Goal: Check status: Check status

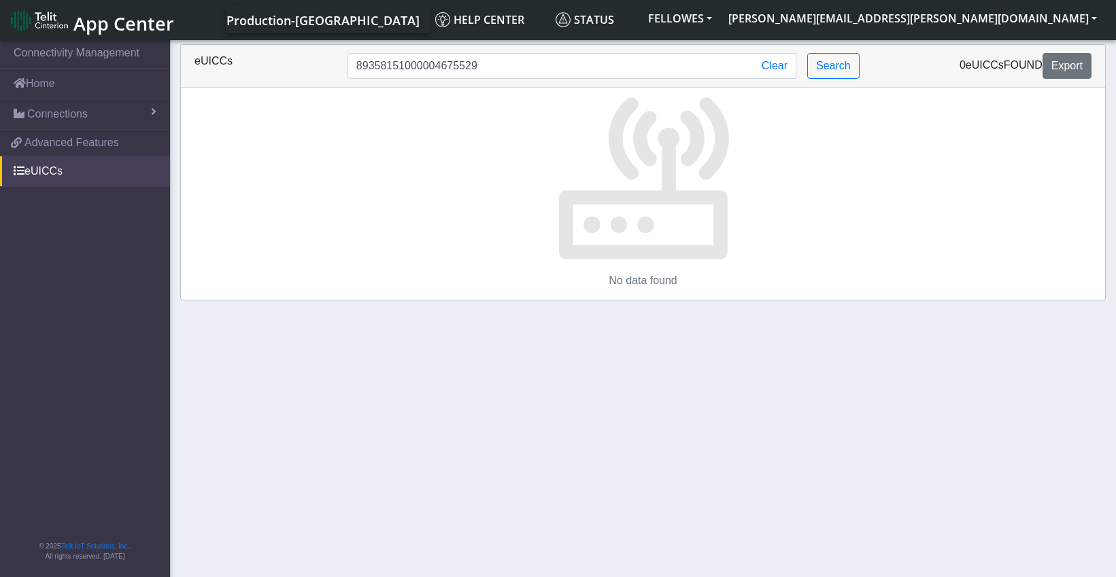
click at [408, 68] on input "89358151000004675529" at bounding box center [551, 66] width 407 height 26
type input "89033024103401150100000000669279"
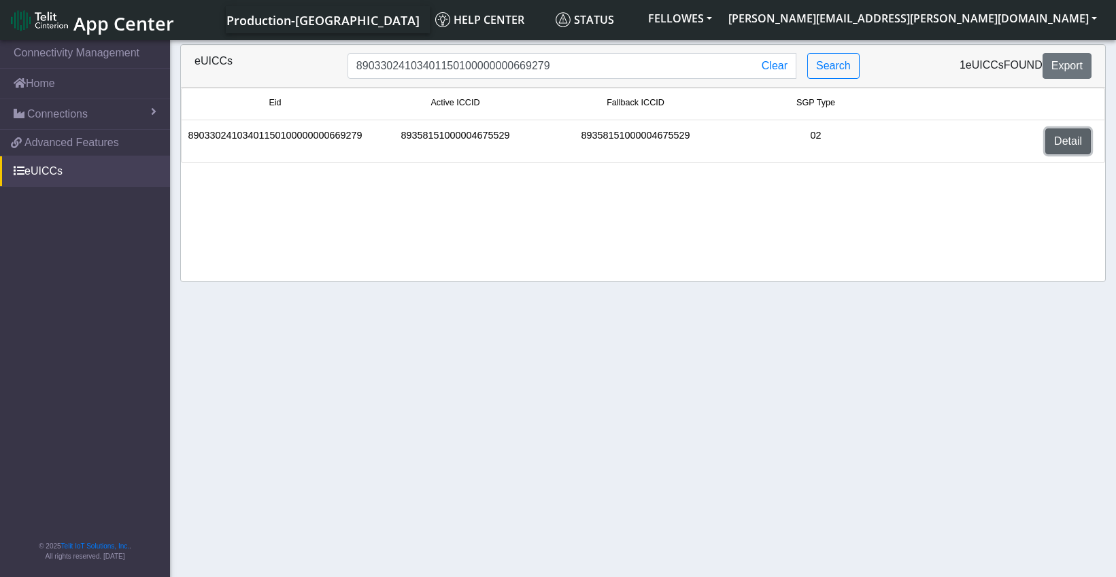
click at [1071, 144] on link "Detail" at bounding box center [1068, 142] width 46 height 26
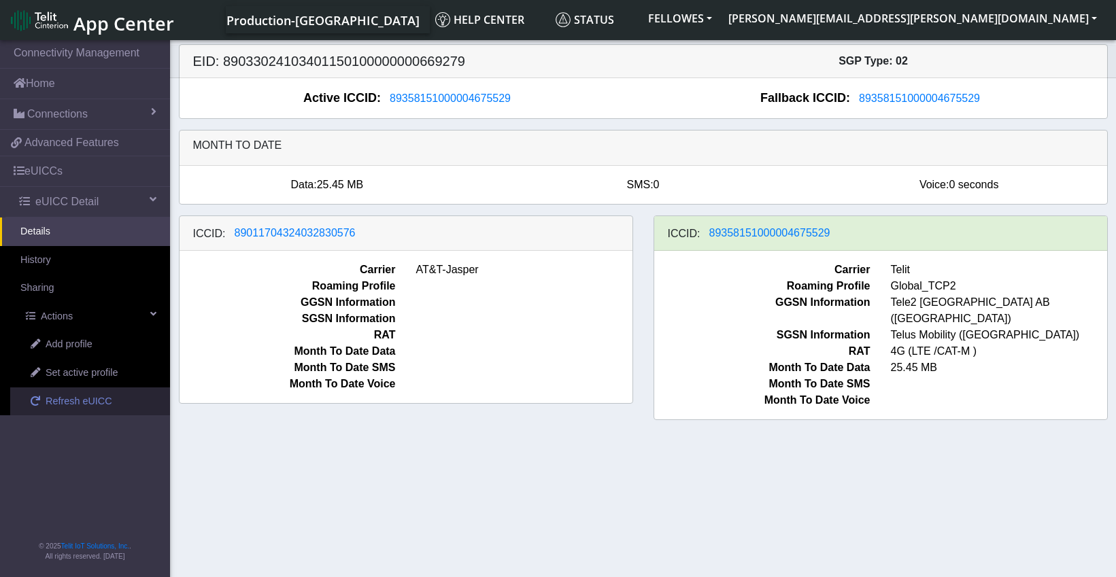
click at [93, 401] on span "Refresh eUICC" at bounding box center [79, 402] width 67 height 15
click at [321, 233] on span "89011704324032830576" at bounding box center [295, 233] width 121 height 12
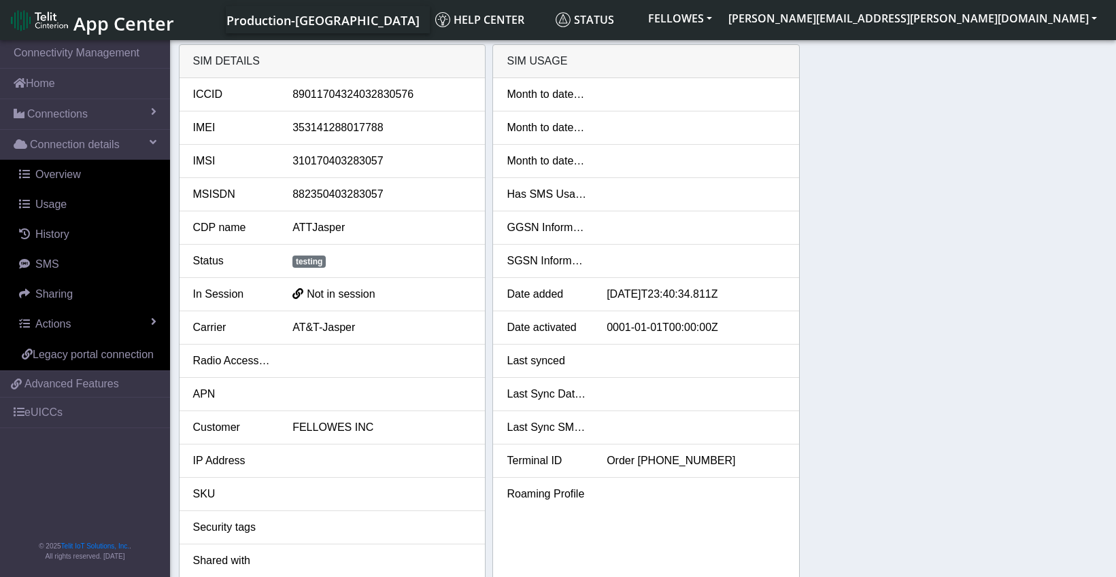
click at [394, 93] on div "89011704324032830576" at bounding box center [381, 94] width 199 height 16
copy div "89011704324032830576"
click at [945, 197] on div "SIM details ICCID 89011704324032830576 IMEI 353141288017788 IMSI 31017040328305…" at bounding box center [643, 331] width 929 height 574
click at [50, 411] on link "eUICCs" at bounding box center [85, 413] width 170 height 30
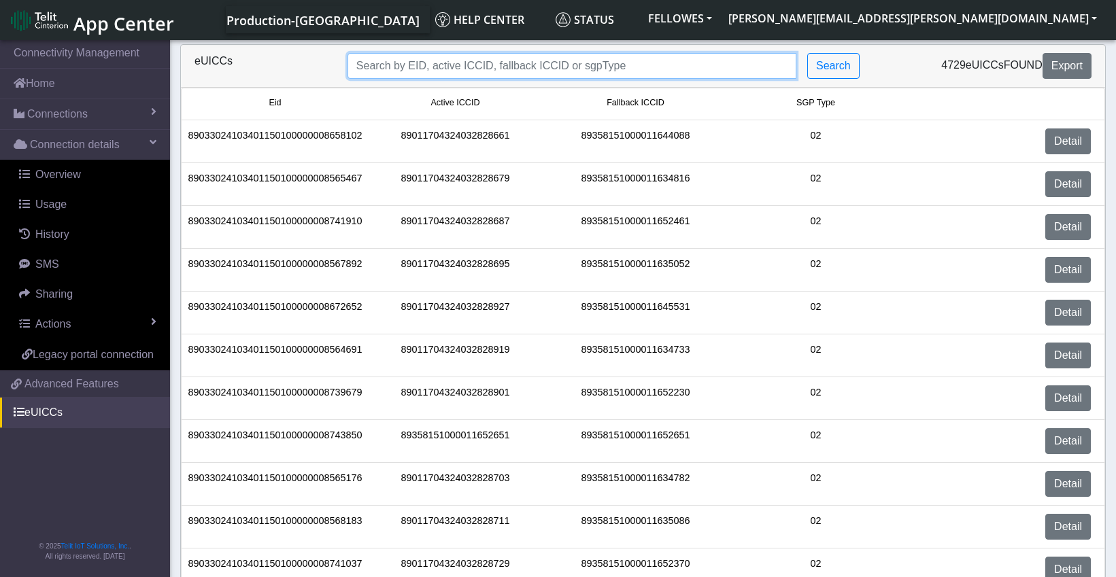
click at [452, 57] on input "Search..." at bounding box center [572, 66] width 449 height 26
paste input "89011704324032830576"
type input "89011704324032830576"
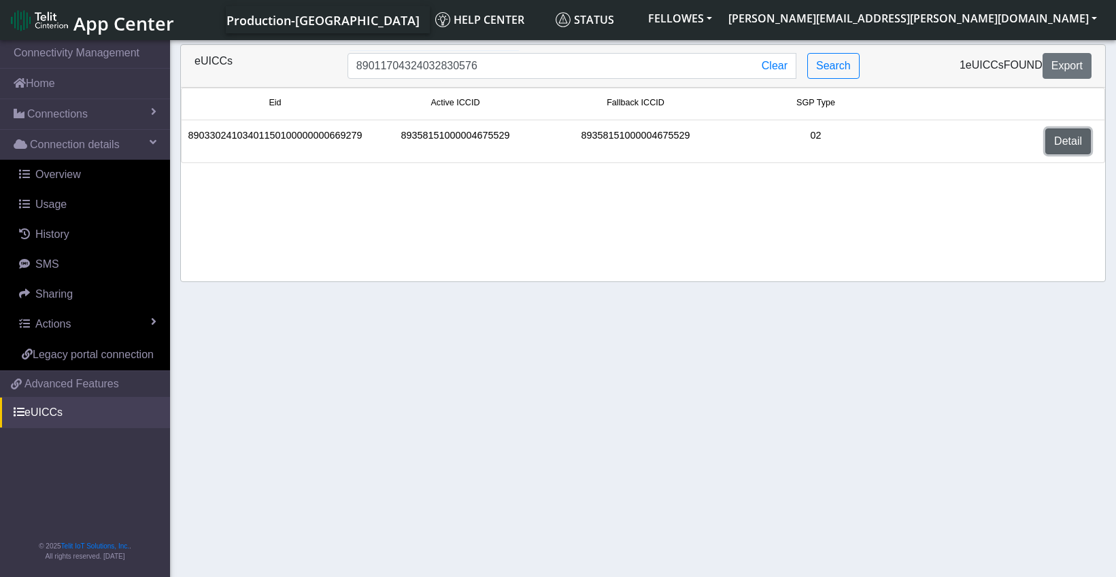
click at [1079, 141] on link "Detail" at bounding box center [1068, 142] width 46 height 26
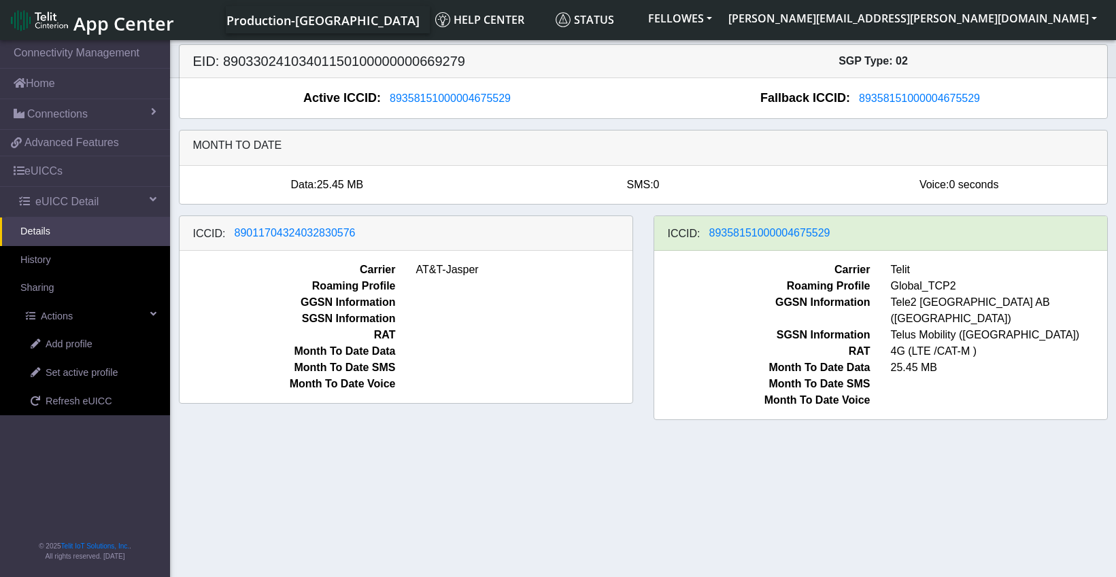
click at [292, 474] on section "Connectivity Management Home Connections List Map 3dc9820683a469ba1a65746dec146…" at bounding box center [558, 309] width 1116 height 545
click at [935, 463] on section "Connectivity Management Home Connections List Map 3dc9820683a469ba1a65746dec146…" at bounding box center [558, 309] width 1116 height 545
click at [908, 502] on section "Connectivity Management Home Connections List Map 3dc9820683a469ba1a65746dec146…" at bounding box center [558, 309] width 1116 height 545
click at [873, 454] on section "Connectivity Management Home Connections List Map 3dc9820683a469ba1a65746dec146…" at bounding box center [558, 309] width 1116 height 545
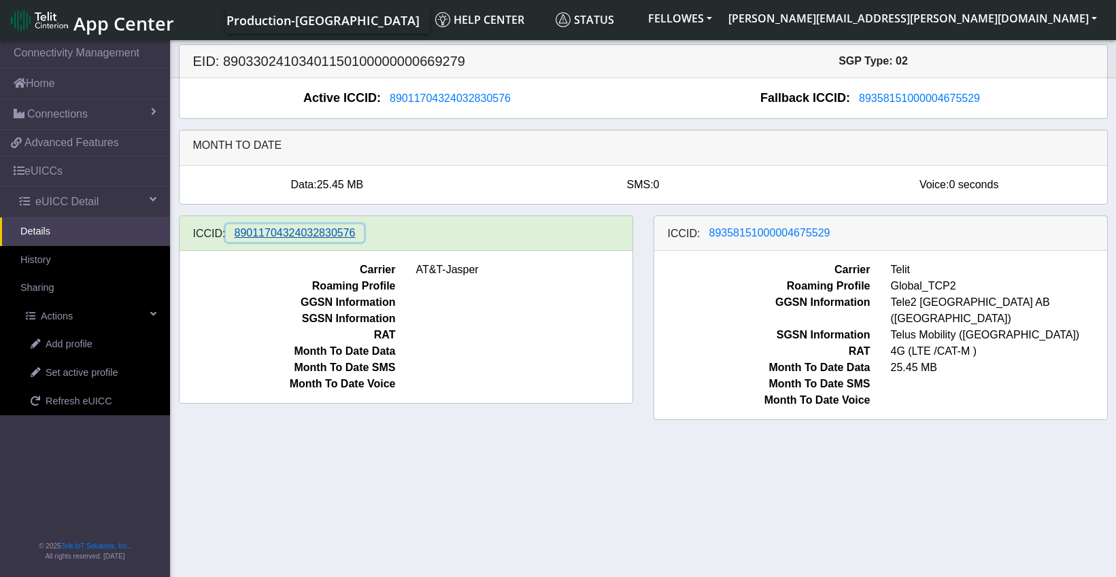
click at [332, 232] on span "89011704324032830576" at bounding box center [295, 233] width 121 height 12
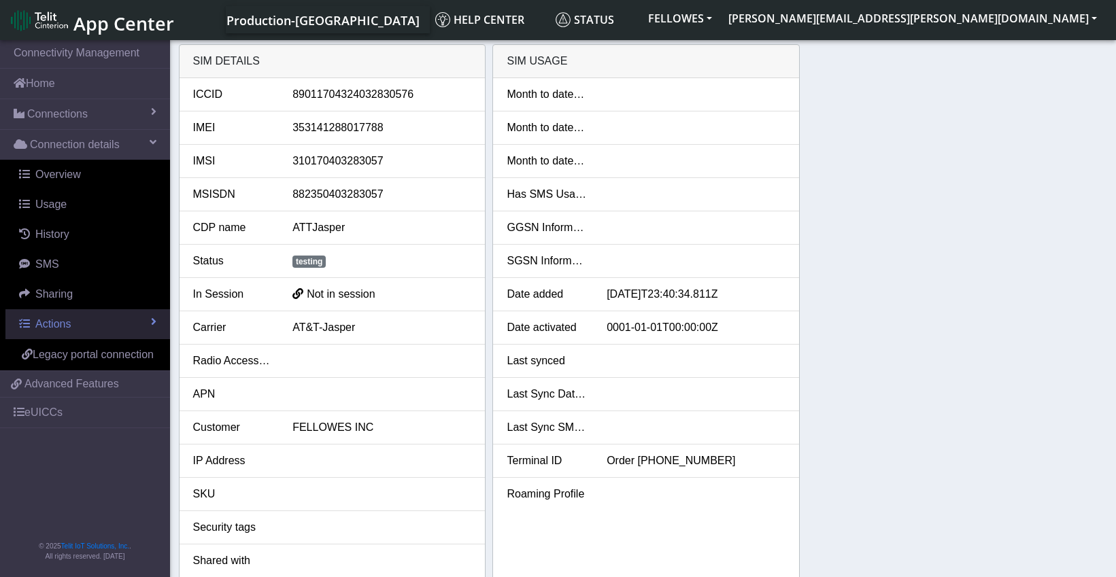
click at [164, 324] on link "Actions" at bounding box center [87, 324] width 165 height 30
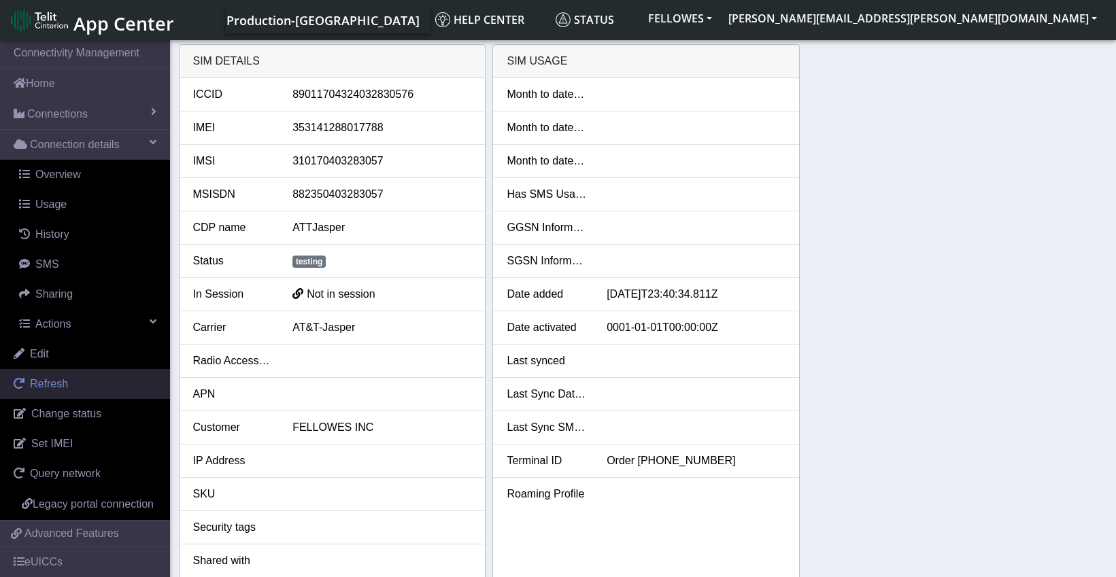
click at [65, 386] on span "Refresh" at bounding box center [49, 384] width 38 height 12
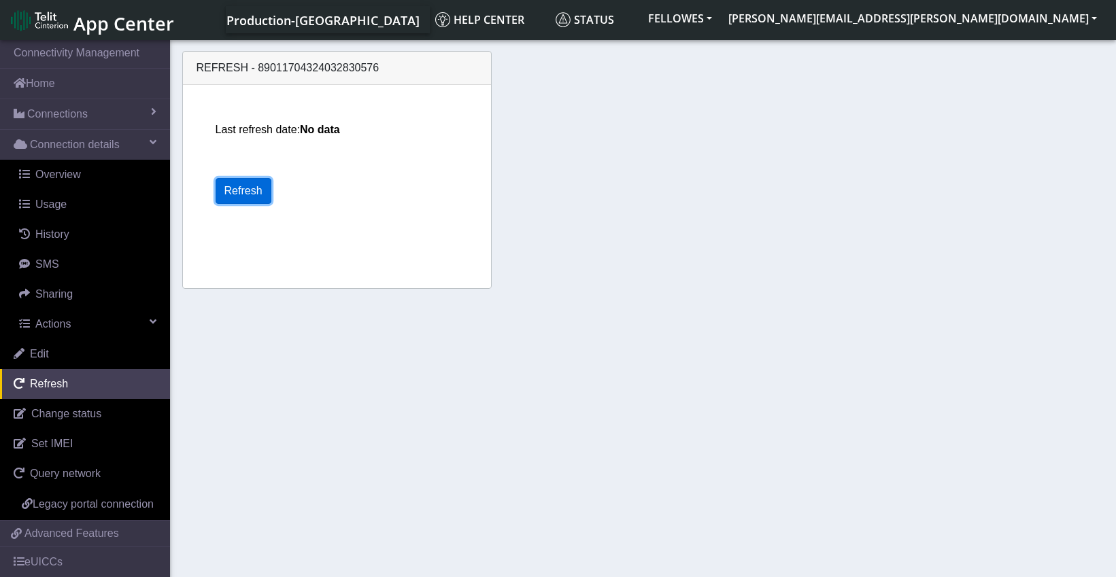
click at [257, 193] on button "Refresh" at bounding box center [244, 191] width 56 height 26
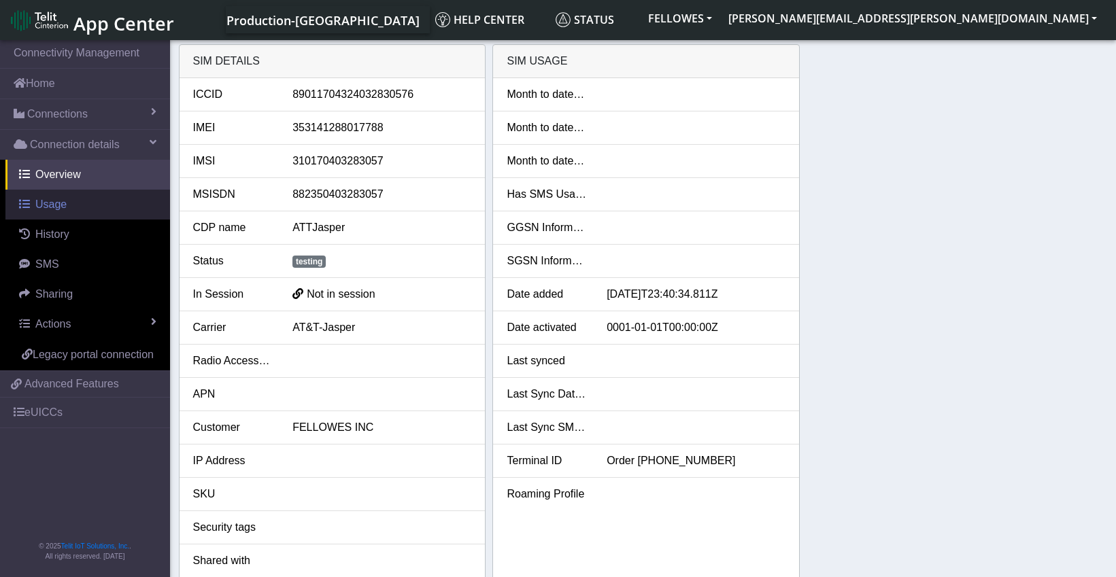
click at [56, 205] on span "Usage" at bounding box center [50, 205] width 31 height 12
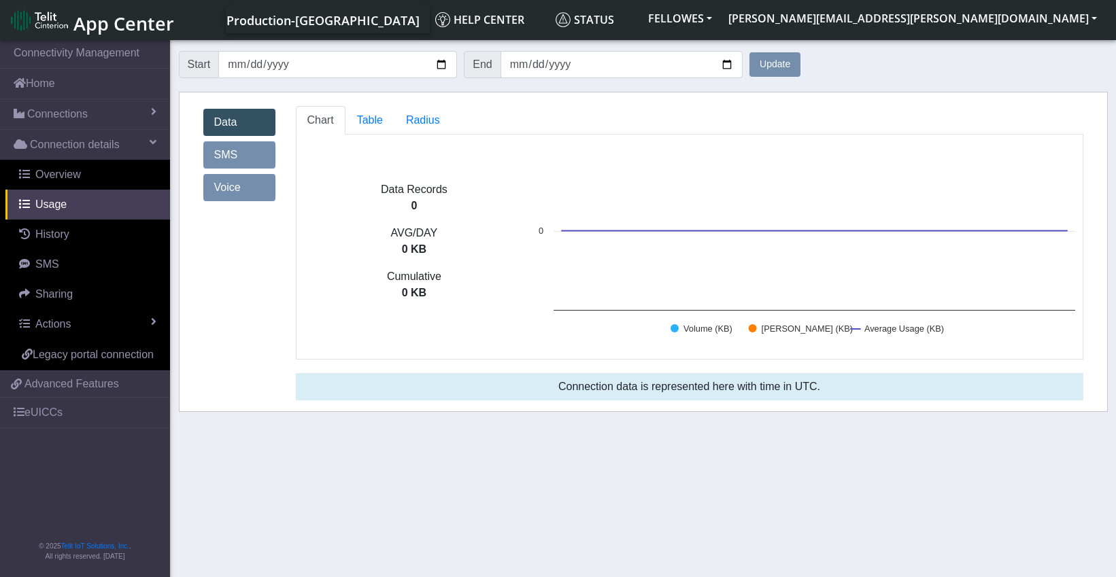
click at [450, 122] on ul "Chart Table Radius" at bounding box center [690, 120] width 788 height 29
click at [439, 122] on link "Radius" at bounding box center [423, 120] width 57 height 29
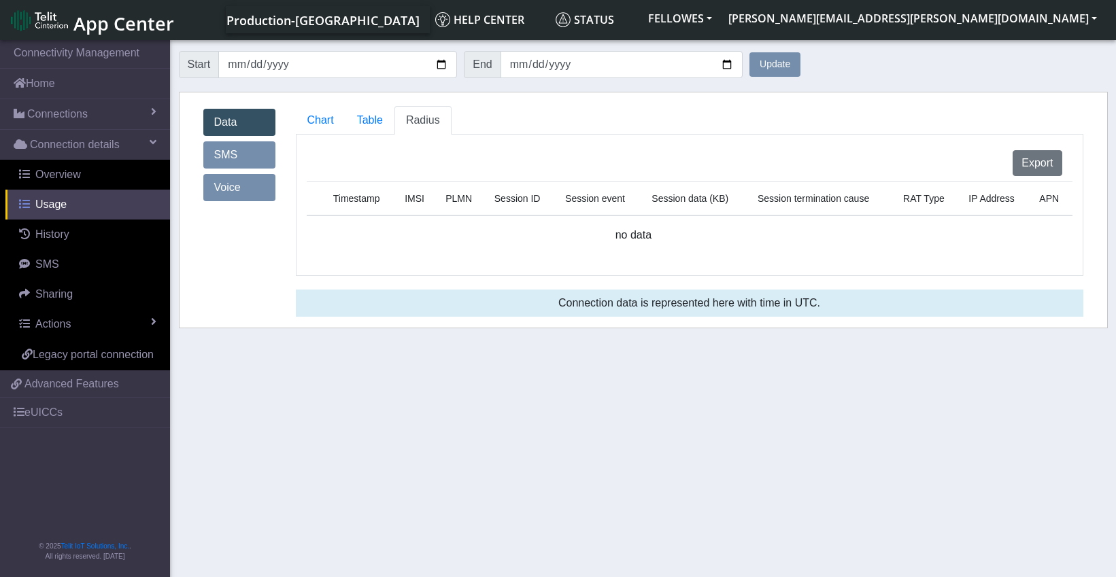
click at [62, 202] on span "Usage" at bounding box center [50, 205] width 31 height 12
click at [65, 171] on span "Overview" at bounding box center [58, 175] width 46 height 12
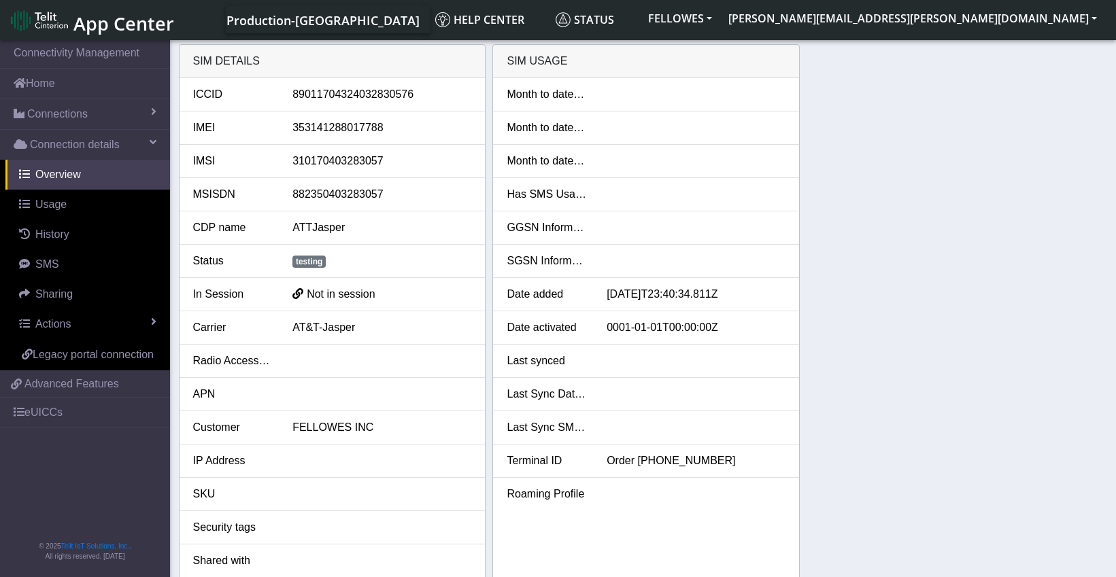
click at [901, 208] on div "SIM details ICCID [TECHNICAL_ID] IMEI [TECHNICAL_ID] IMSI [TECHNICAL_ID] MSISDN…" at bounding box center [643, 331] width 929 height 574
click at [106, 207] on link "Usage" at bounding box center [87, 205] width 165 height 30
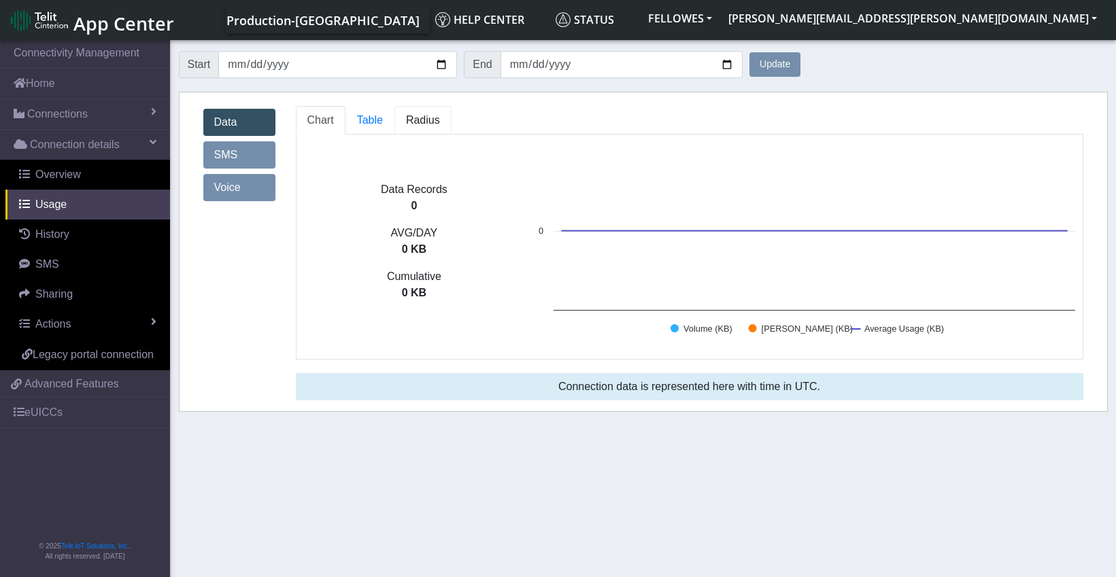
click at [419, 120] on span "Radius" at bounding box center [423, 120] width 34 height 12
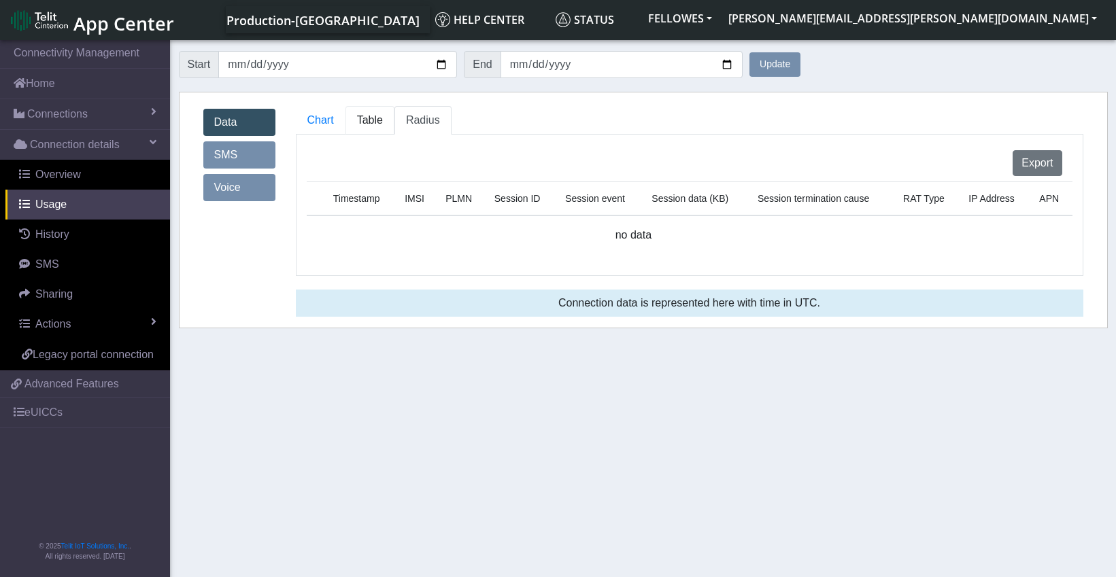
click at [357, 127] on link "Table" at bounding box center [370, 120] width 49 height 29
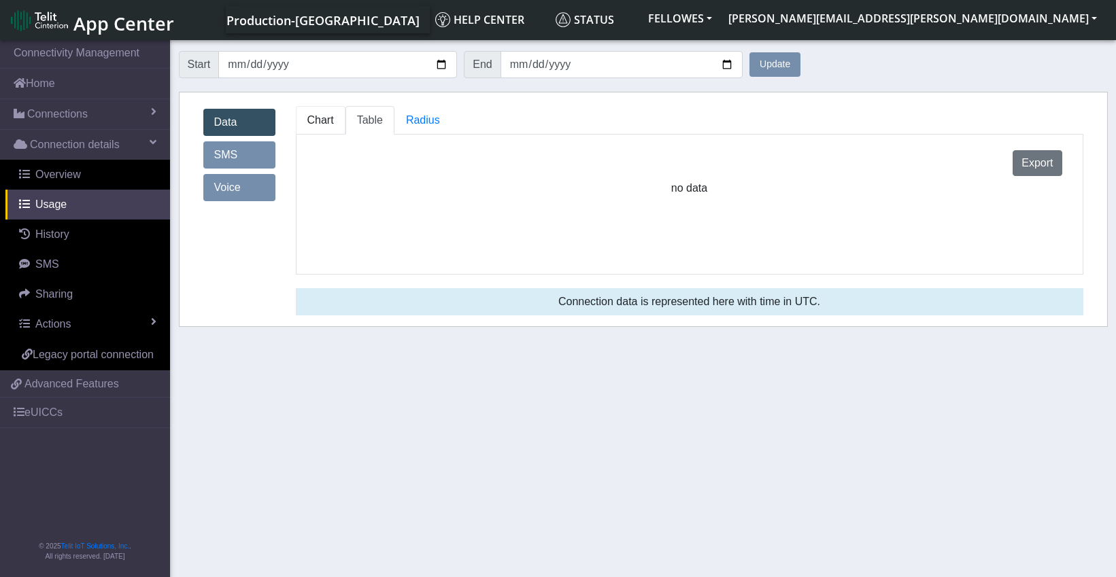
click at [313, 127] on link "Chart" at bounding box center [321, 120] width 50 height 29
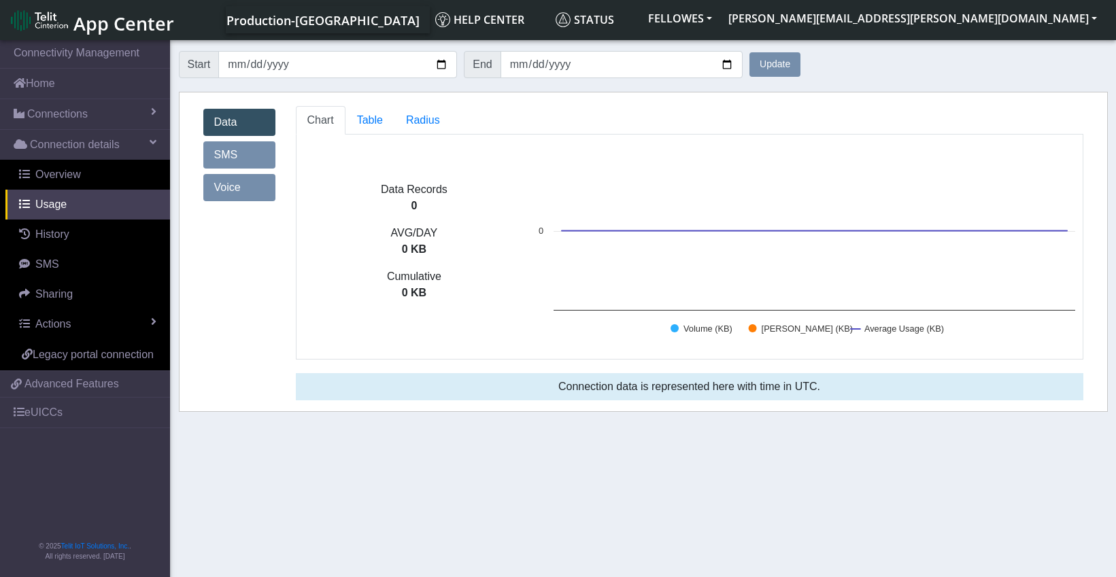
click at [245, 124] on link "Data" at bounding box center [239, 122] width 72 height 27
click at [36, 413] on link "eUICCs" at bounding box center [85, 413] width 170 height 30
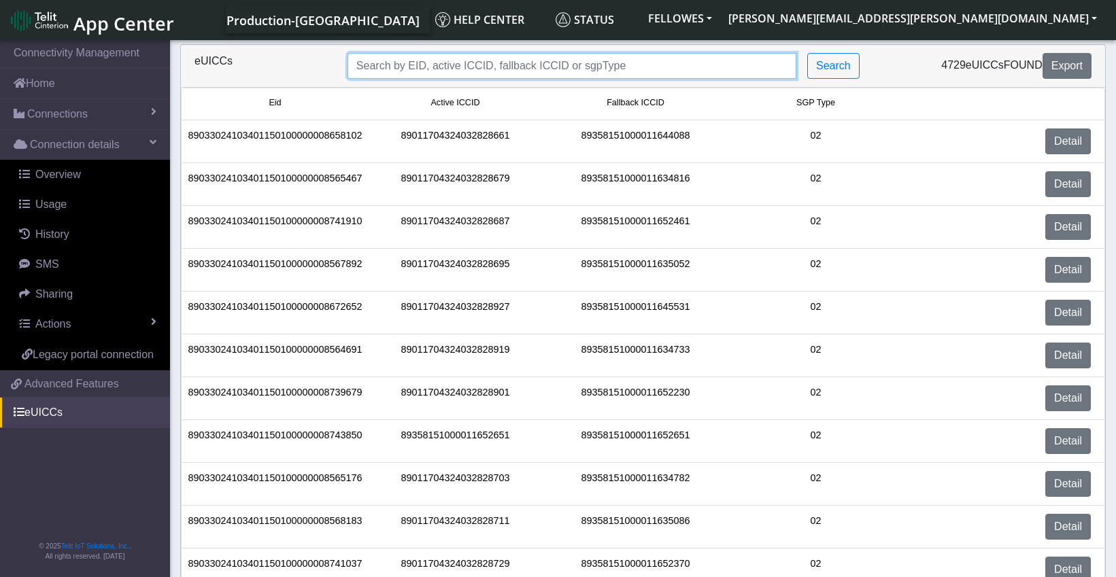
click at [641, 64] on input "Search..." at bounding box center [572, 66] width 449 height 26
paste input "89033024103401150100000008935813"
type input "89033024103401150100000008935813"
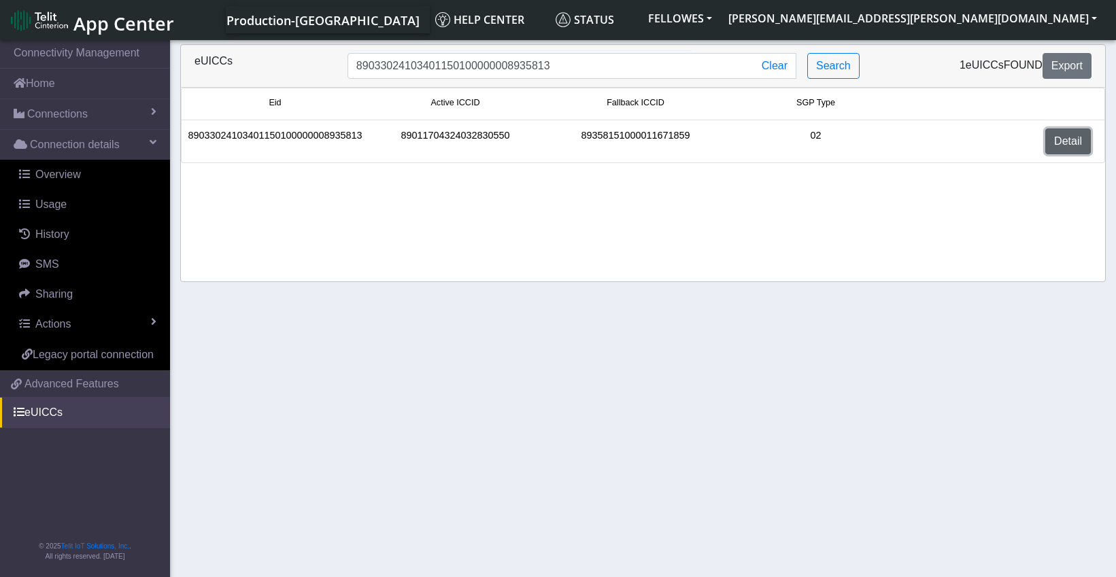
click at [1065, 148] on link "Detail" at bounding box center [1068, 142] width 46 height 26
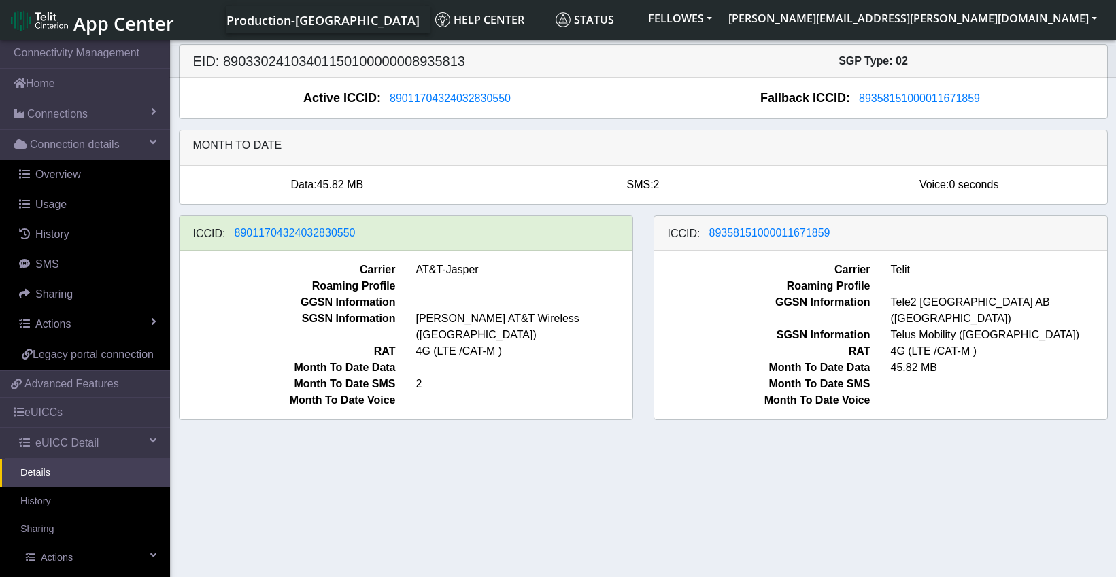
click at [642, 80] on div "Active ICCID: [TECHNICAL_ID] Fallback ICCID: [TECHNICAL_ID]" at bounding box center [644, 98] width 928 height 40
click at [66, 118] on span "Connections" at bounding box center [57, 114] width 61 height 16
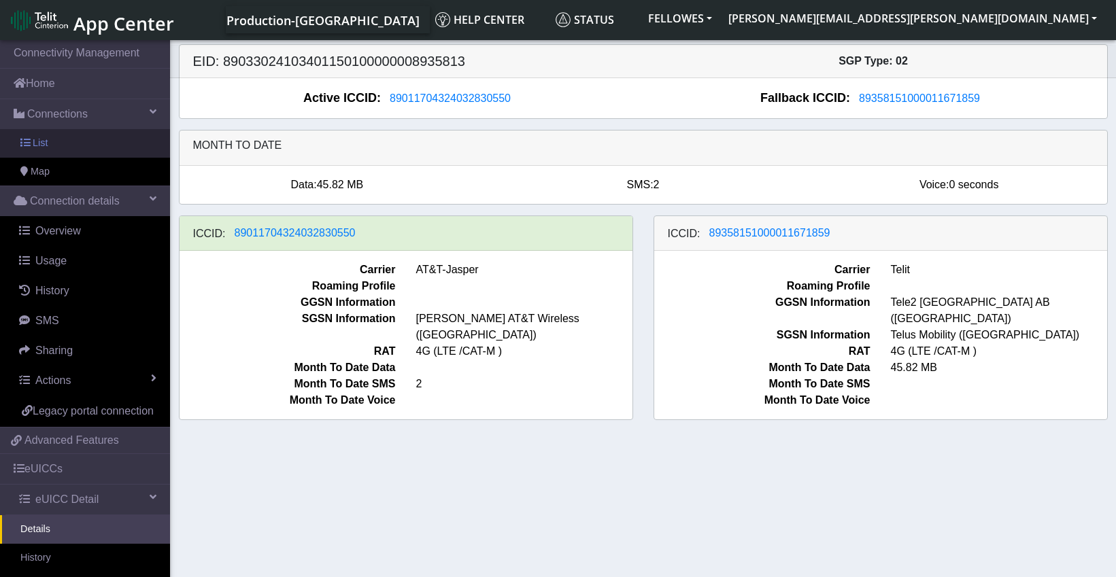
click at [48, 144] on link "List" at bounding box center [85, 143] width 170 height 29
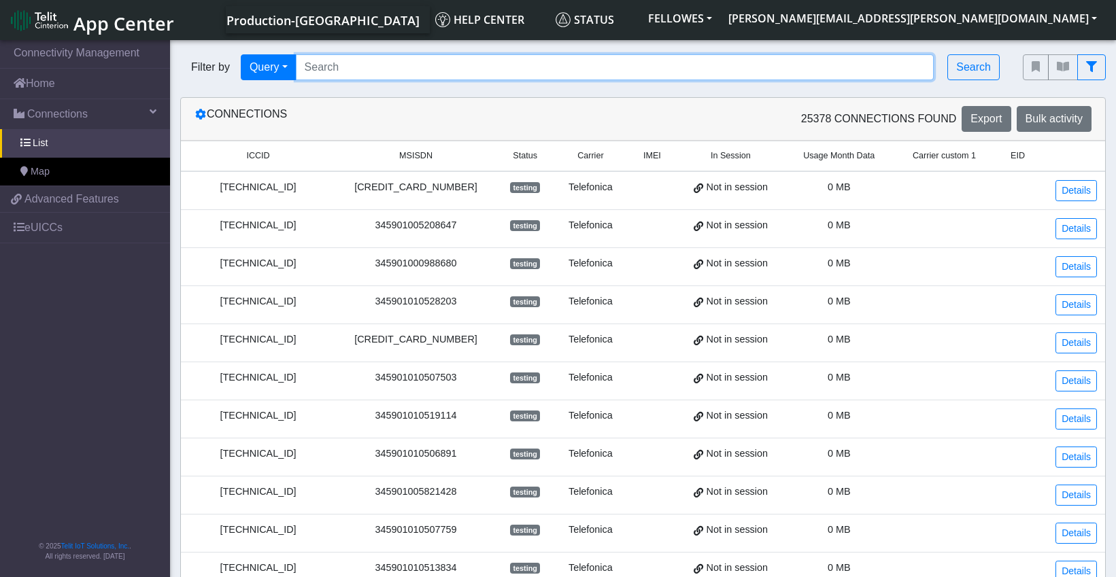
click at [435, 65] on input "Search..." at bounding box center [615, 67] width 639 height 26
paste input "89011704324032830576"
type input "89011704324032830576"
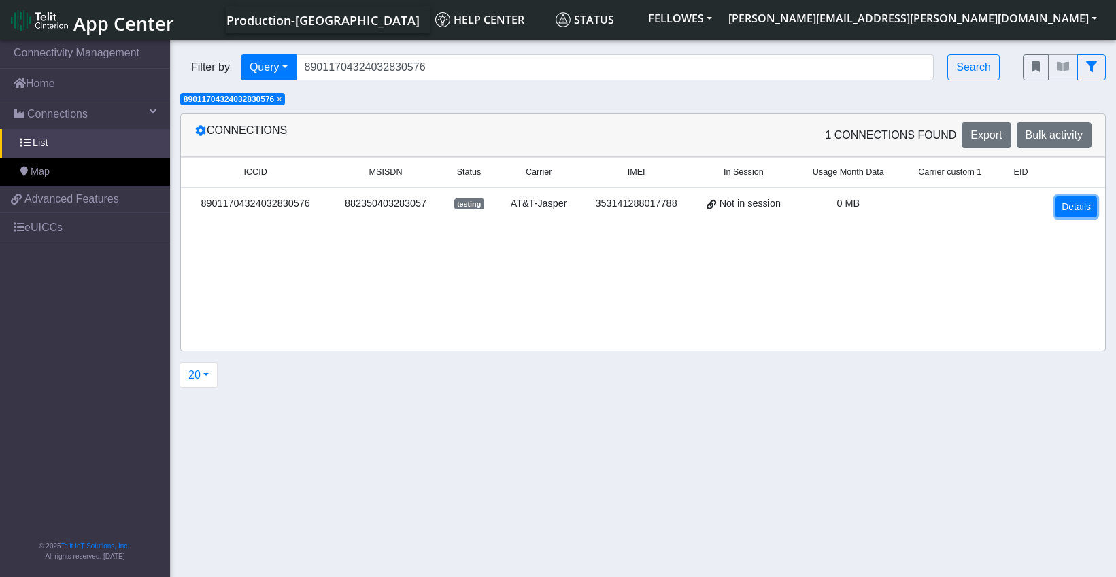
click at [1078, 210] on link "Details" at bounding box center [1076, 207] width 41 height 21
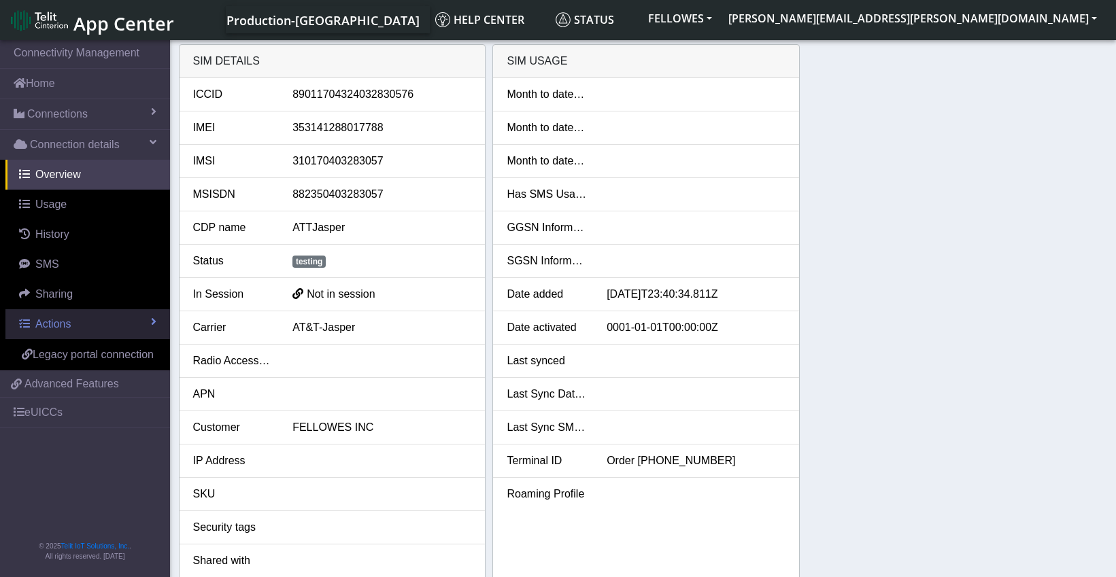
click at [83, 322] on link "Actions" at bounding box center [87, 324] width 165 height 30
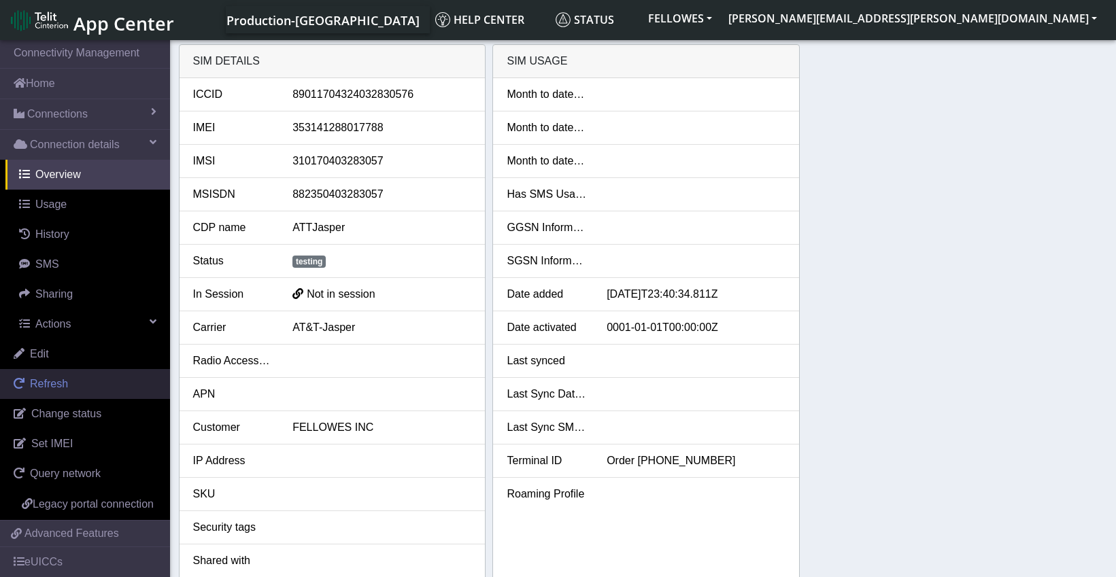
click at [60, 387] on span "Refresh" at bounding box center [49, 384] width 38 height 12
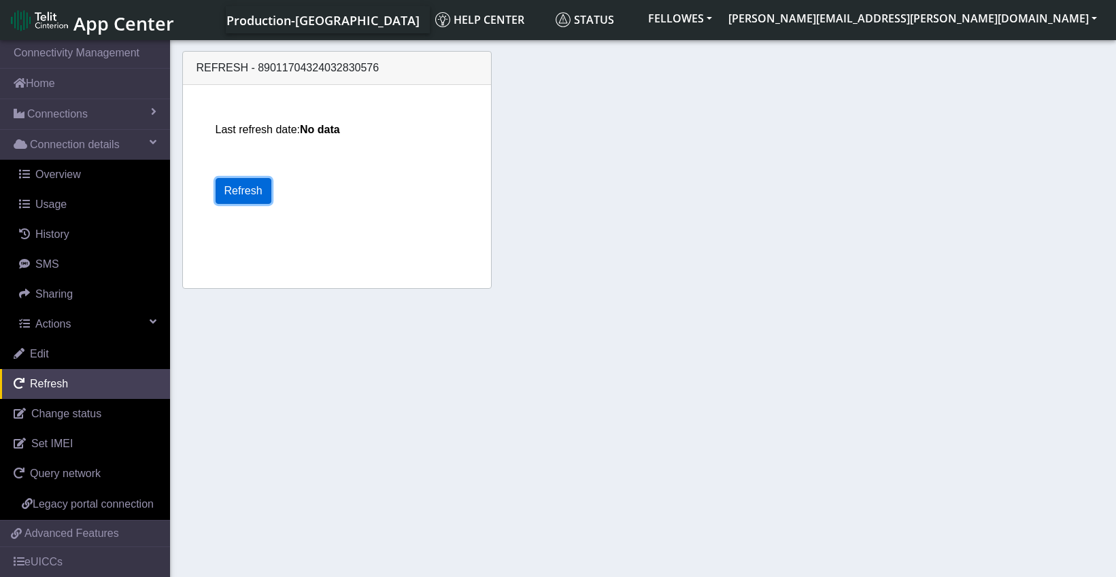
click at [237, 192] on button "Refresh" at bounding box center [244, 191] width 56 height 26
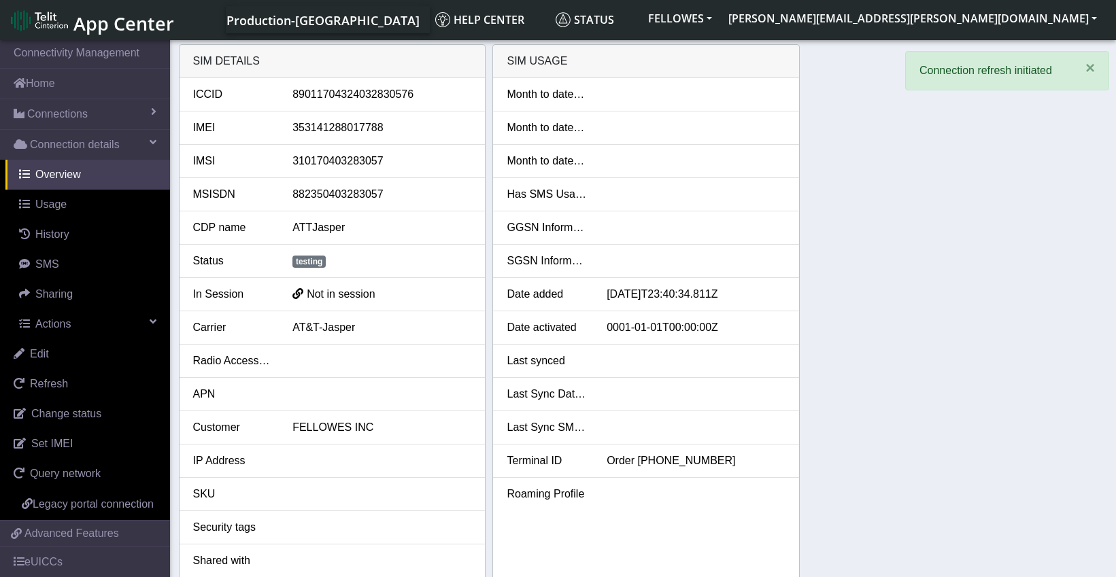
click at [855, 140] on div "SIM details ICCID [TECHNICAL_ID] IMEI [TECHNICAL_ID] IMSI [TECHNICAL_ID] MSISDN…" at bounding box center [643, 331] width 929 height 574
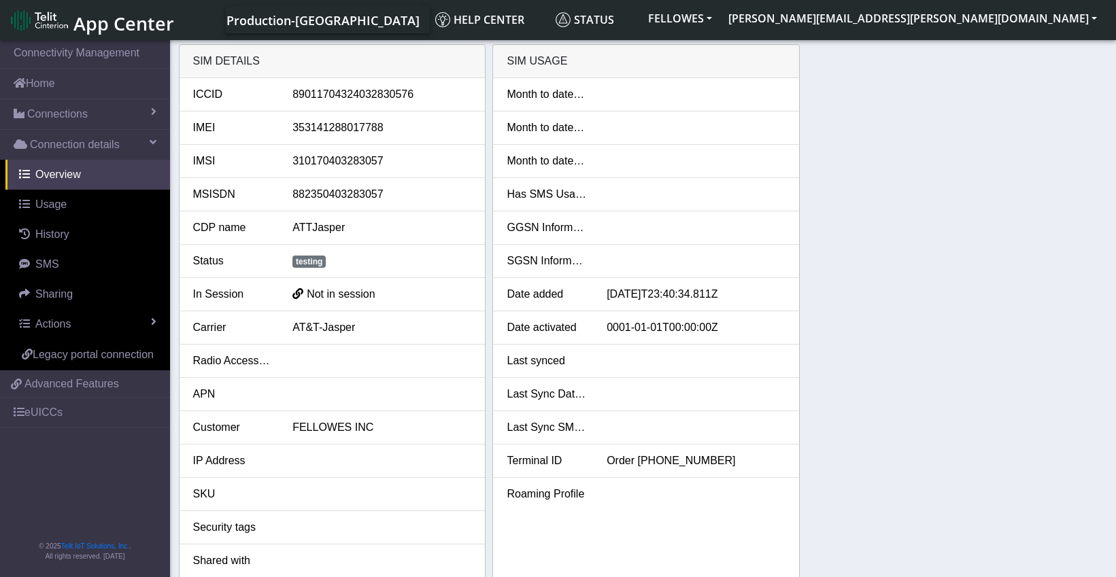
click at [898, 217] on div "SIM details ICCID [TECHNICAL_ID] IMEI [TECHNICAL_ID] IMSI [TECHNICAL_ID] MSISDN…" at bounding box center [643, 331] width 929 height 574
click at [54, 205] on span "Usage" at bounding box center [50, 205] width 31 height 12
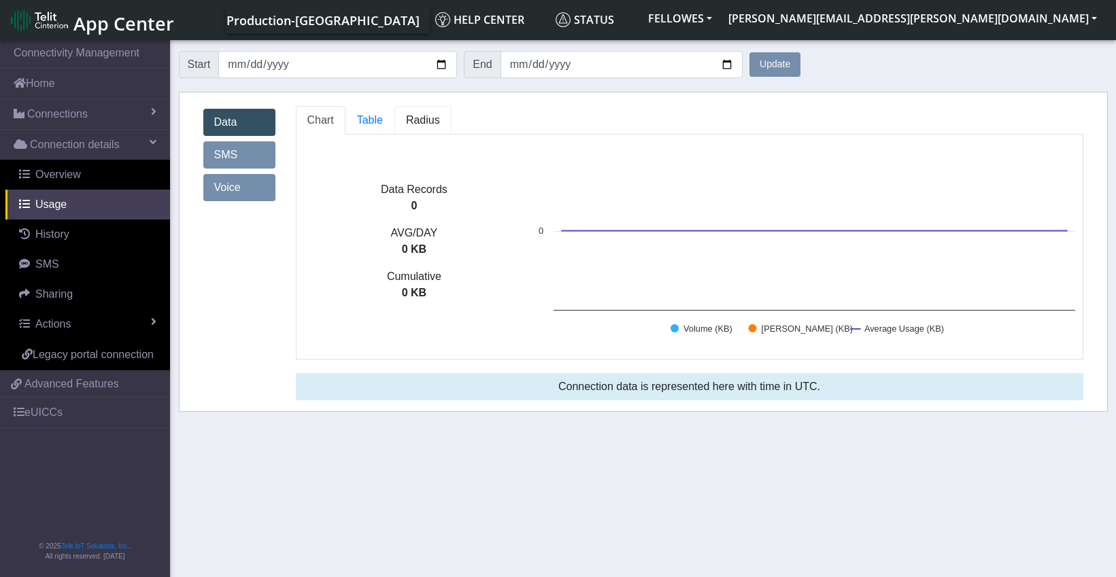
click at [427, 127] on link "Radius" at bounding box center [423, 120] width 57 height 29
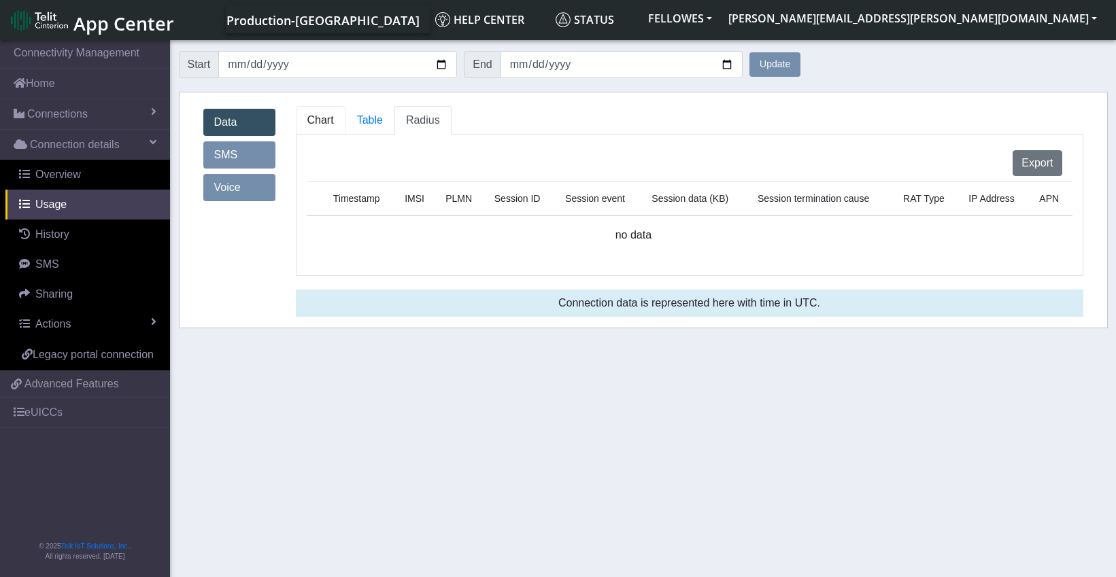
click at [329, 124] on span "Chart" at bounding box center [320, 120] width 27 height 12
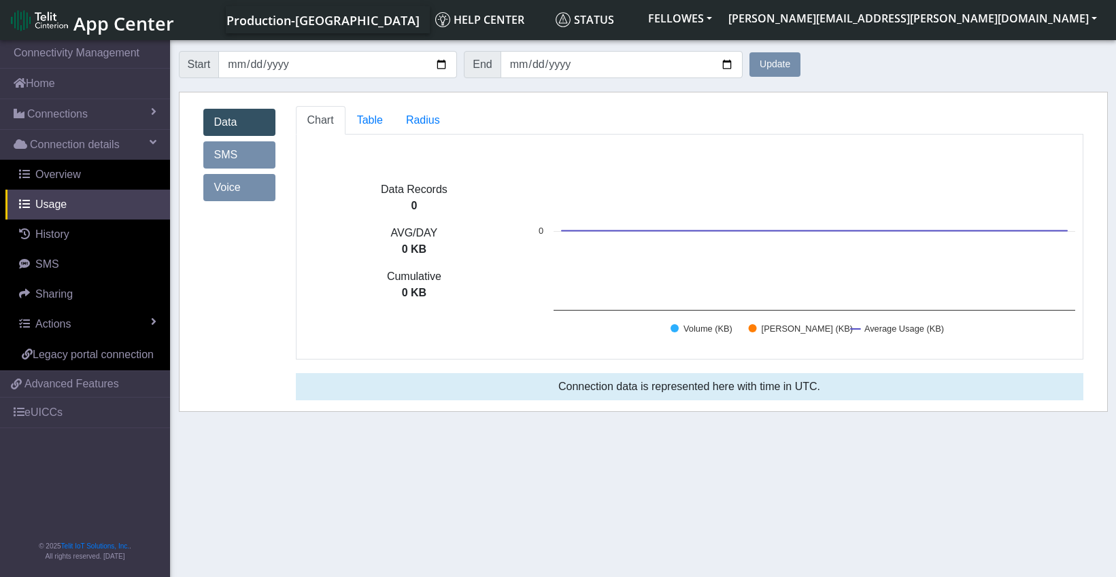
click at [243, 124] on link "Data" at bounding box center [239, 122] width 72 height 27
click at [71, 175] on span "Overview" at bounding box center [58, 175] width 46 height 12
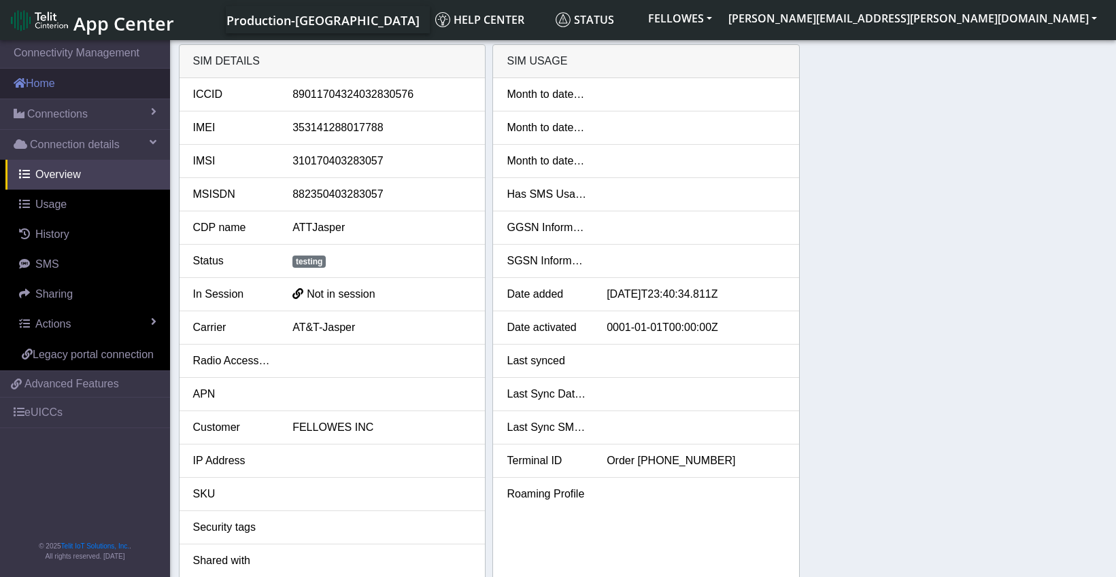
click at [56, 87] on link "Home" at bounding box center [85, 84] width 170 height 30
